Goal: Transaction & Acquisition: Purchase product/service

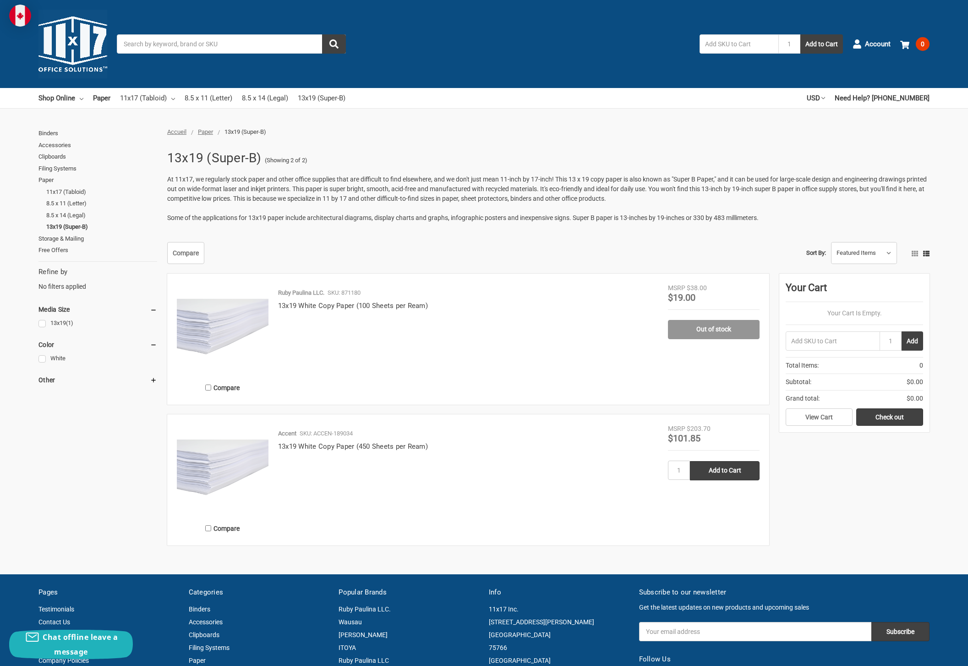
click at [64, 39] on img at bounding box center [72, 44] width 69 height 69
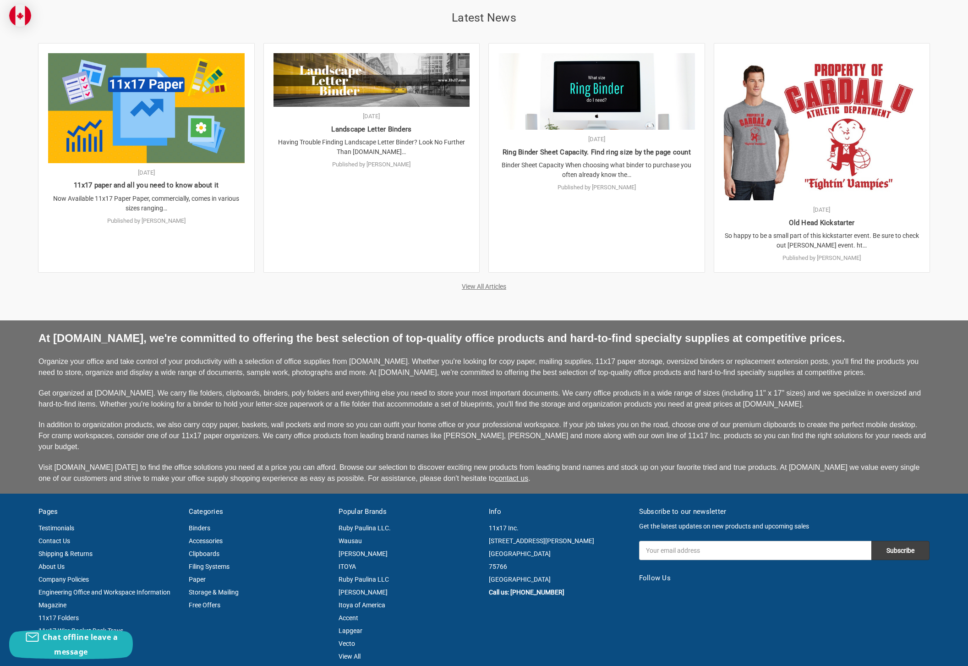
scroll to position [2127, 0]
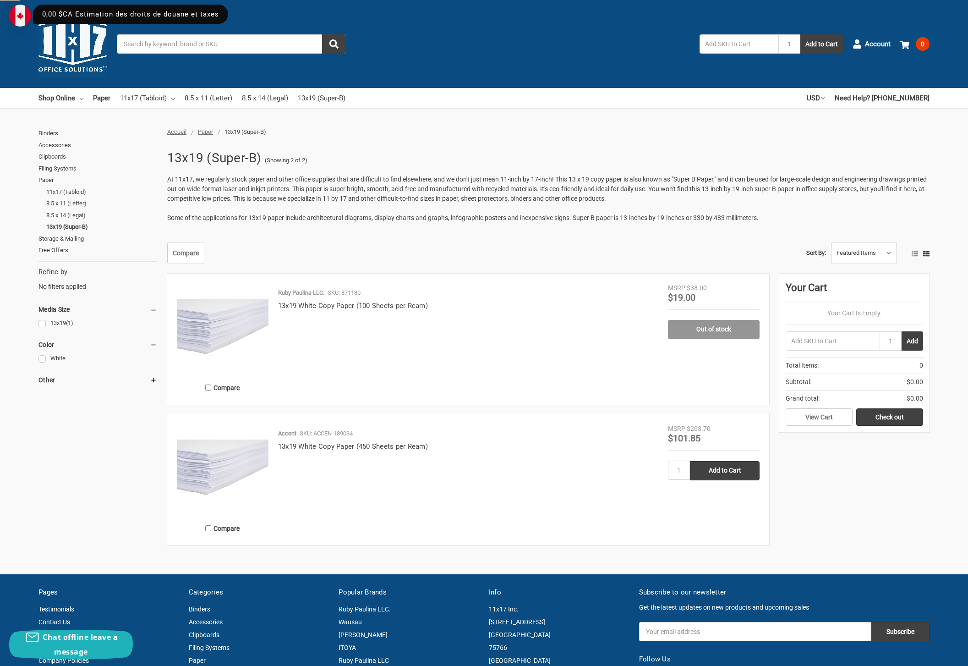
click at [20, 16] on img at bounding box center [20, 16] width 22 height 22
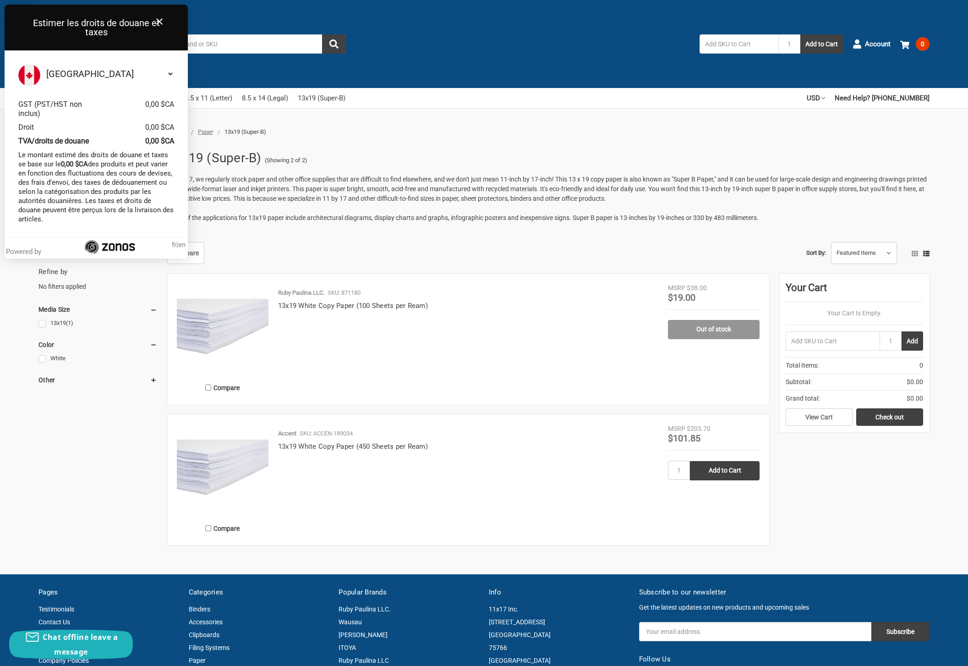
click at [373, 165] on div "13x19 (Super-B) (Showing 2 of 2) At 11x17, we regularly stock paper and other o…" at bounding box center [546, 189] width 768 height 87
click at [439, 28] on div "Toggle menu Search 1 Add to Cart Account 0 Your Cart Your Cart Is Empty. Total …" at bounding box center [484, 44] width 968 height 88
click at [158, 19] on icon "Close" at bounding box center [159, 21] width 11 height 11
